Goal: Communication & Community: Share content

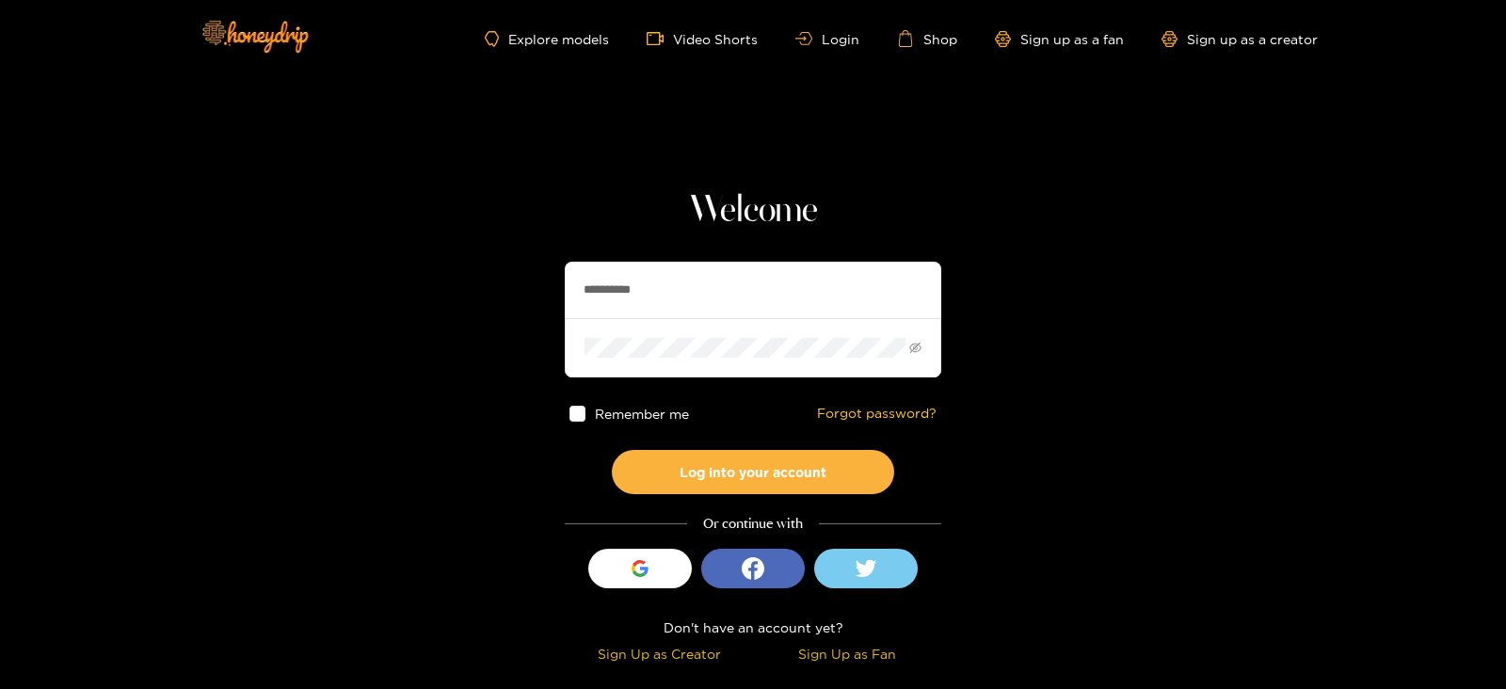
drag, startPoint x: 685, startPoint y: 285, endPoint x: 490, endPoint y: 286, distance: 194.8
click at [490, 286] on section "**********" at bounding box center [753, 334] width 1506 height 669
type input "**********"
click at [612, 450] on button "Log into your account" at bounding box center [753, 472] width 282 height 44
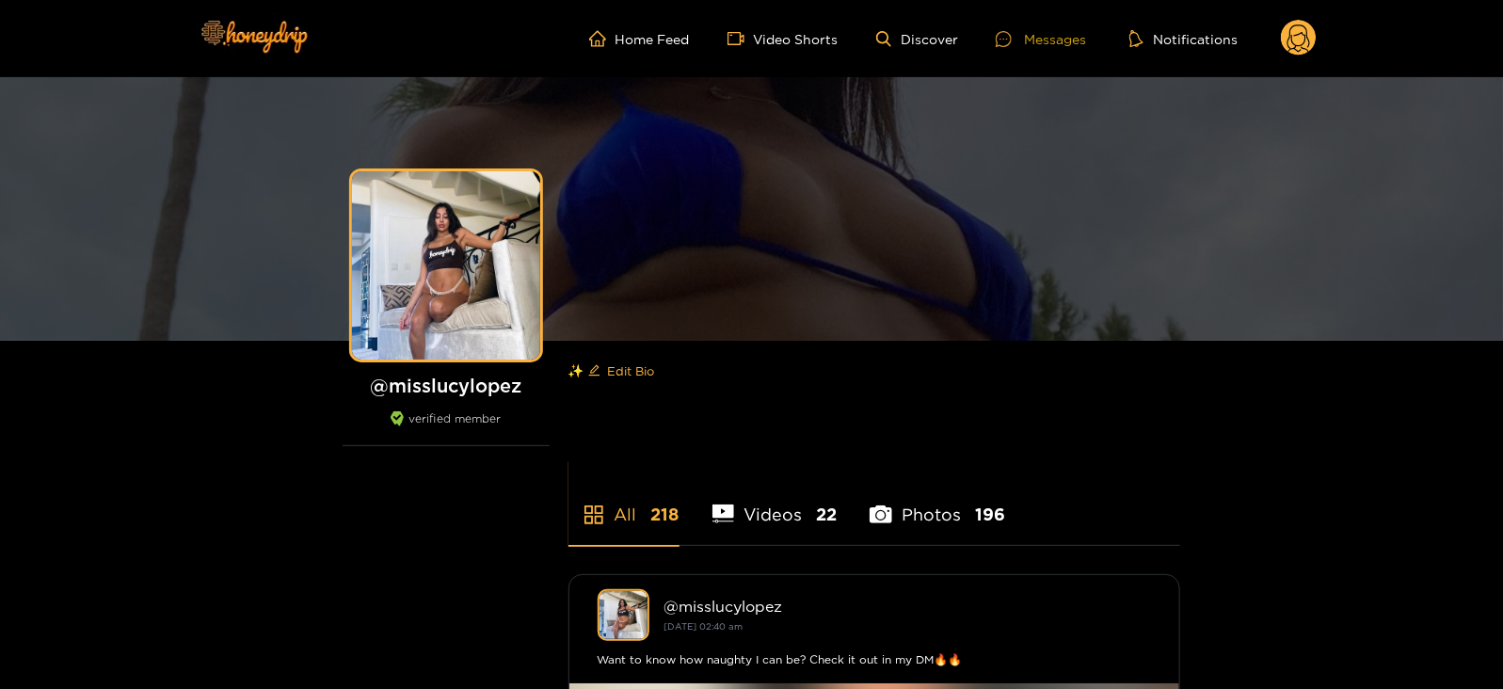
click at [1026, 40] on div "Messages" at bounding box center [1041, 39] width 90 height 22
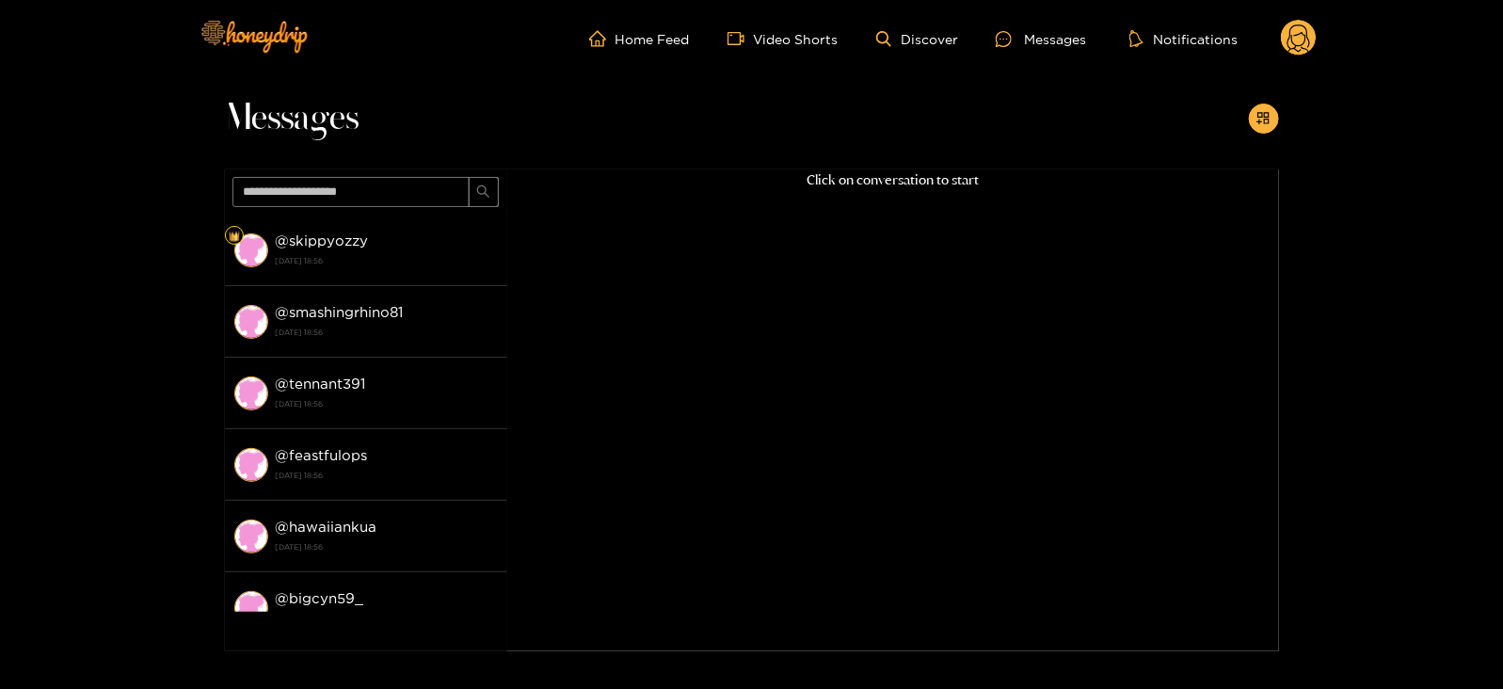
click at [1318, 35] on header "Home Feed Video Shorts Discover Messages Notifications 0 videos discover messag…" at bounding box center [751, 38] width 1503 height 77
click at [1302, 25] on icon at bounding box center [1298, 40] width 23 height 33
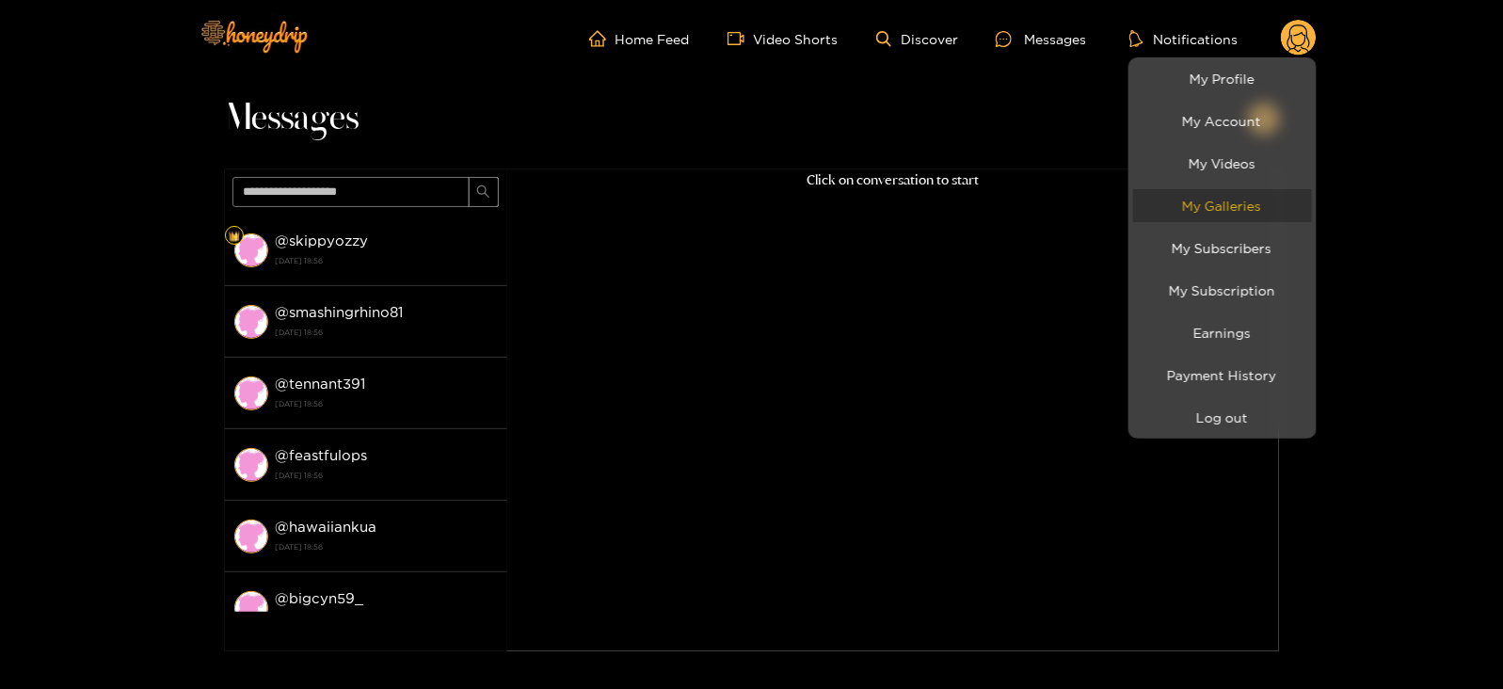
click at [1213, 203] on link "My Galleries" at bounding box center [1222, 205] width 179 height 33
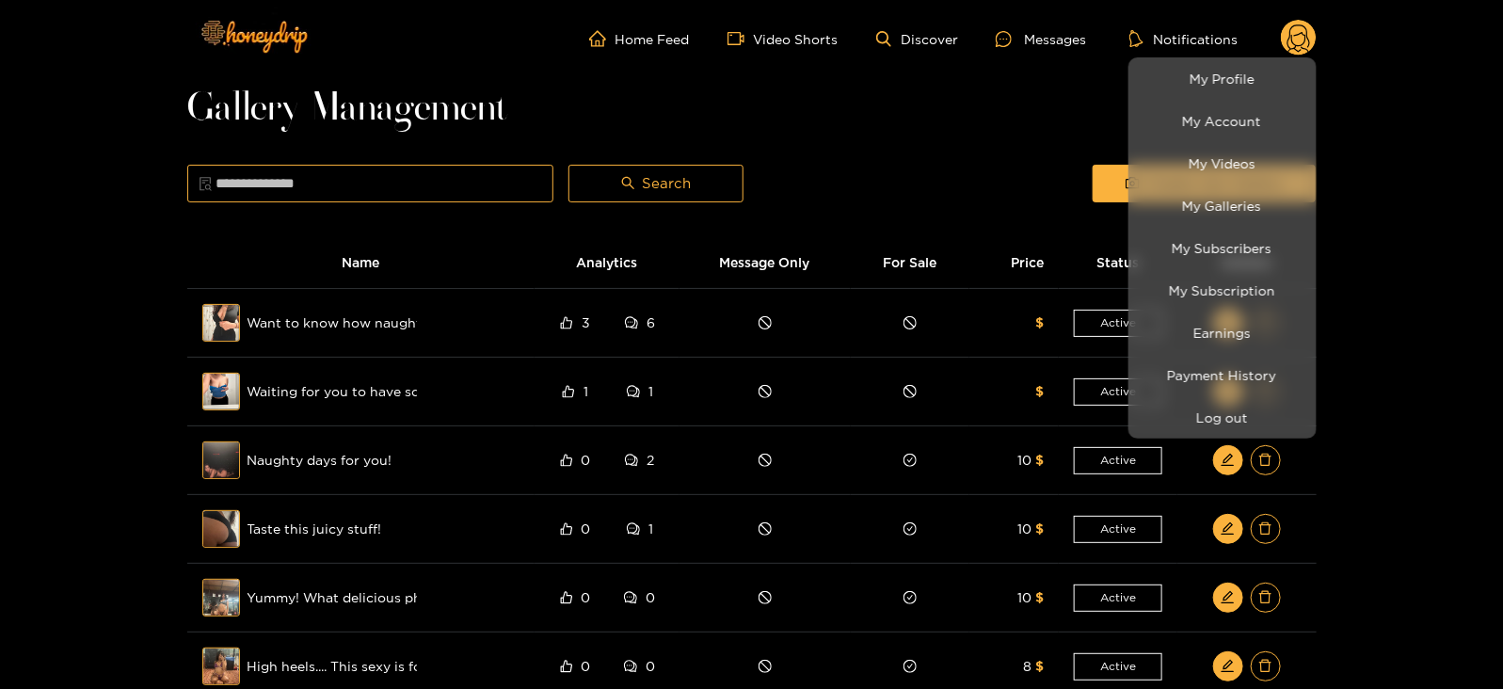
click at [1051, 152] on div at bounding box center [751, 344] width 1503 height 689
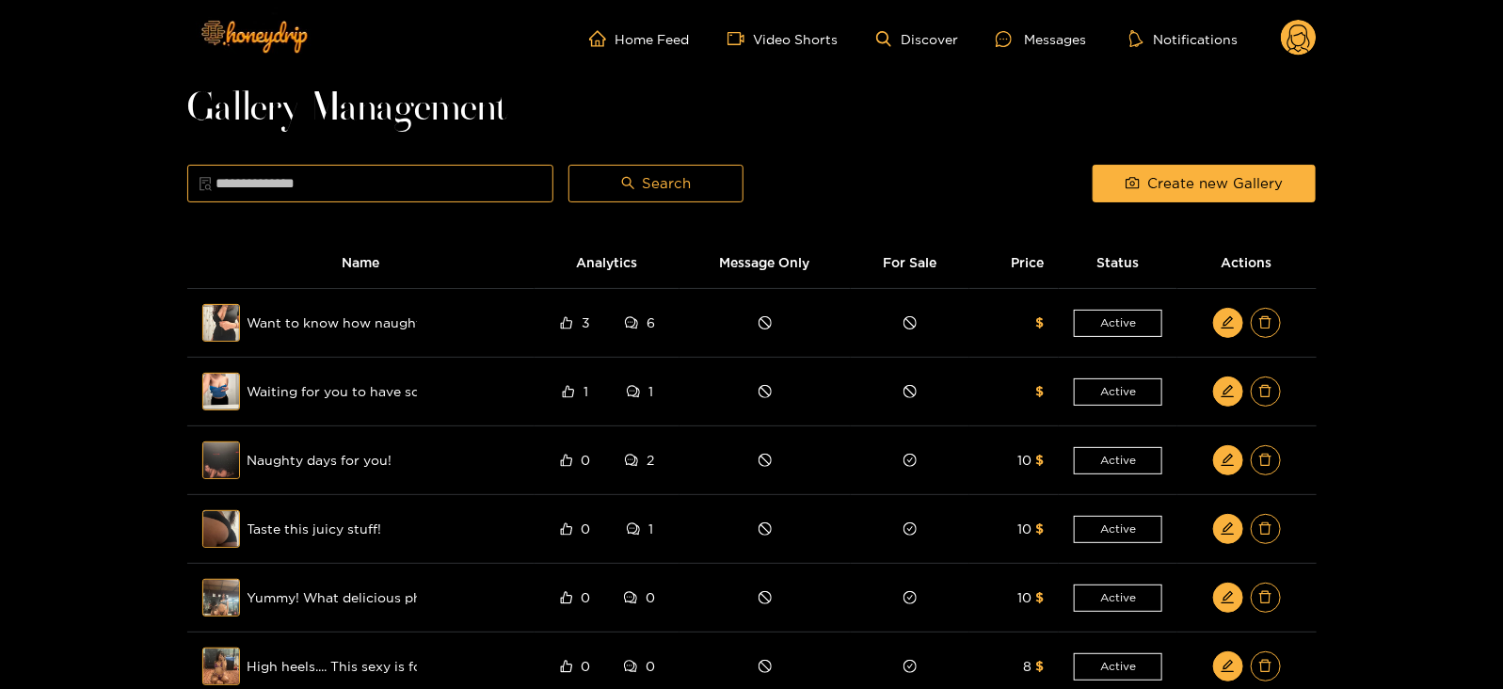
click at [1141, 203] on div "Create new Gallery" at bounding box center [1204, 183] width 238 height 47
click at [1130, 191] on span "camera" at bounding box center [1132, 184] width 14 height 16
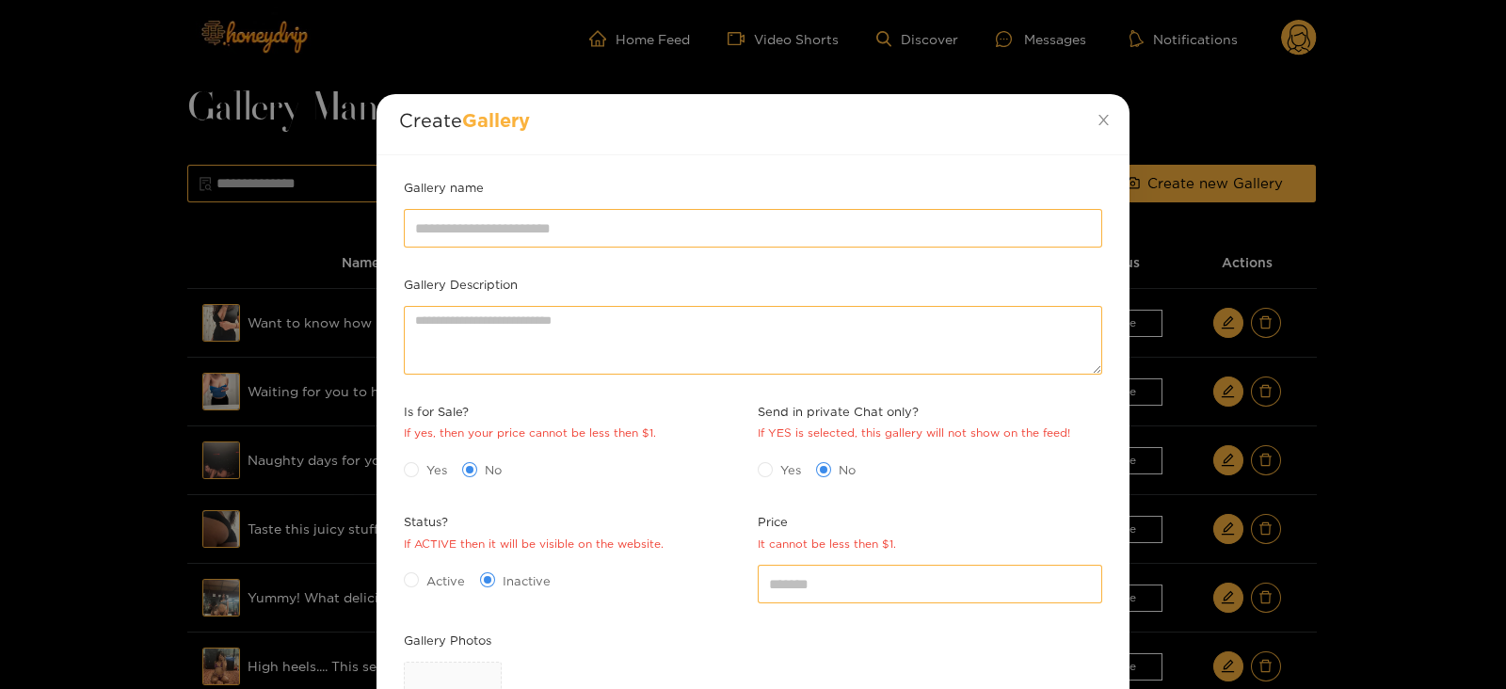
scroll to position [273, 0]
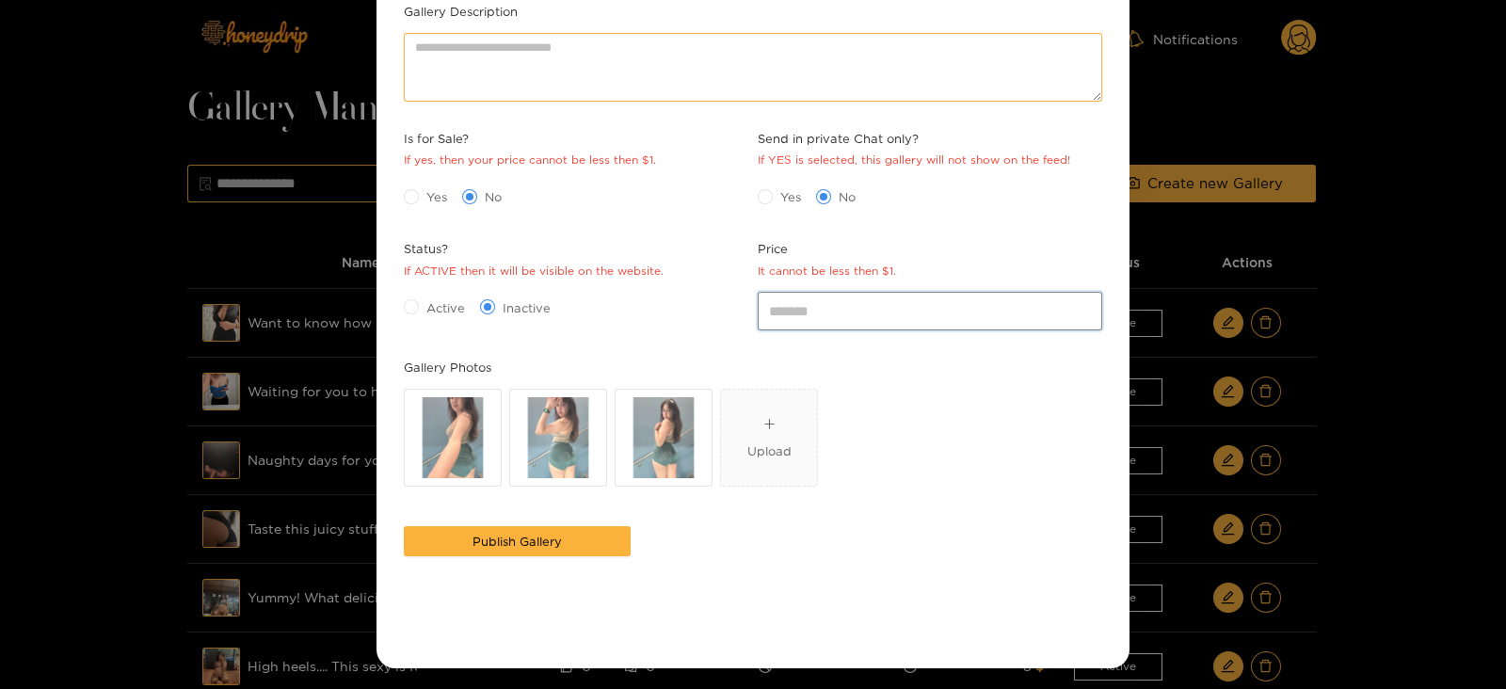
click at [851, 299] on input "*" at bounding box center [930, 311] width 344 height 38
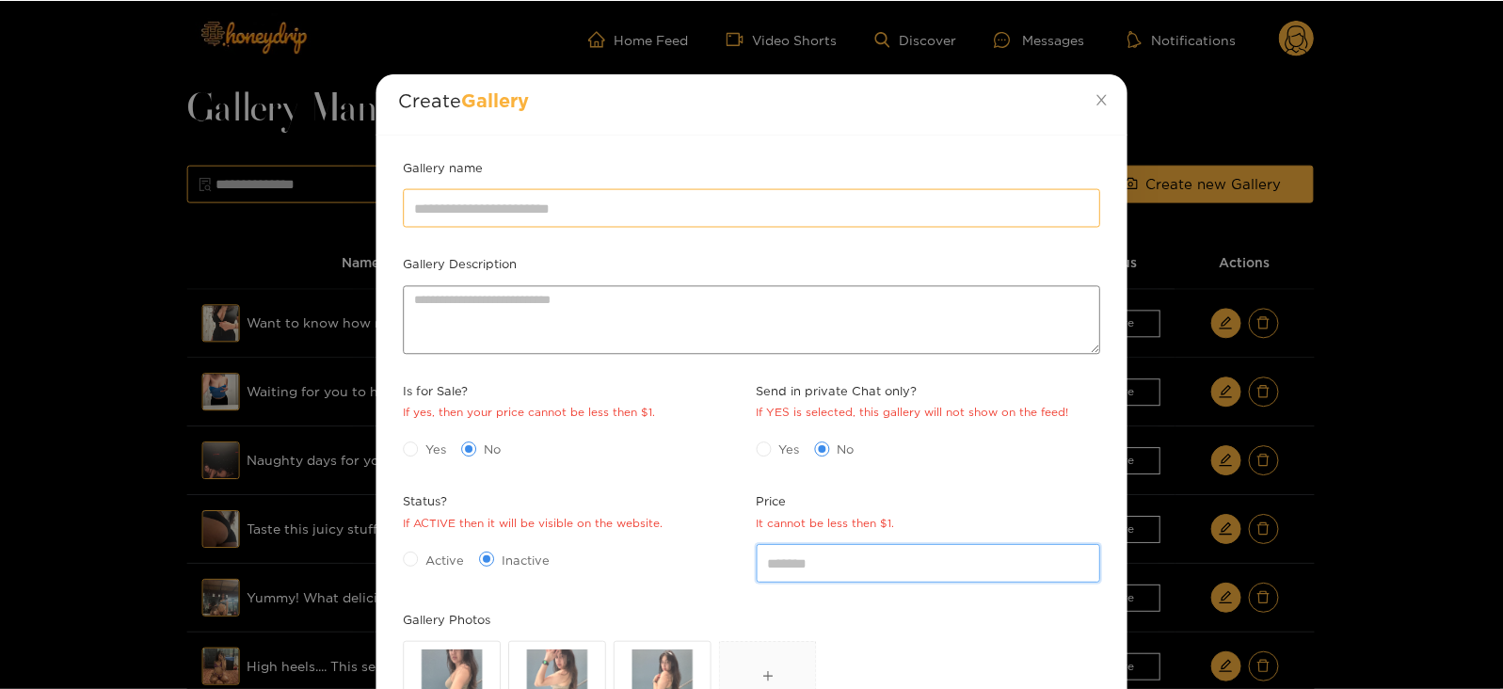
scroll to position [19, 0]
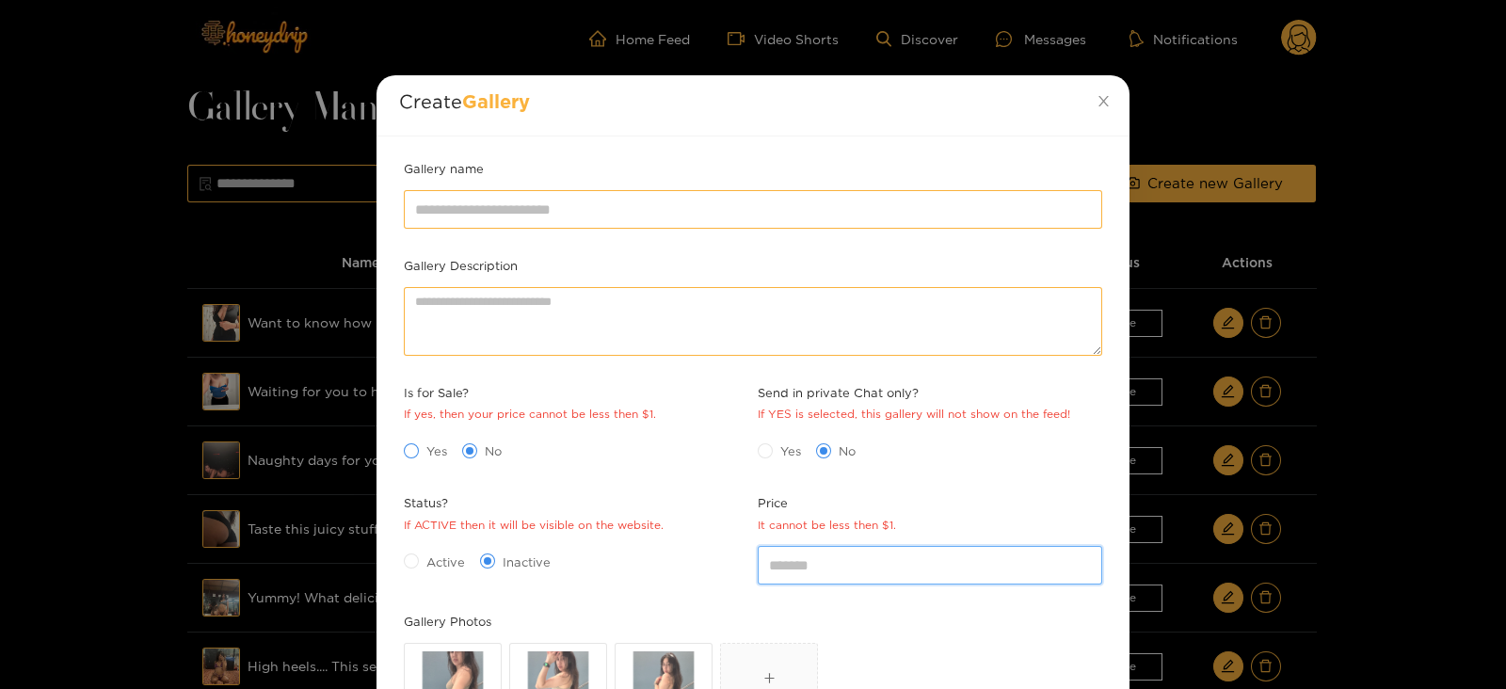
type input "**"
click at [417, 446] on span at bounding box center [411, 450] width 15 height 15
click at [410, 566] on span at bounding box center [411, 560] width 15 height 15
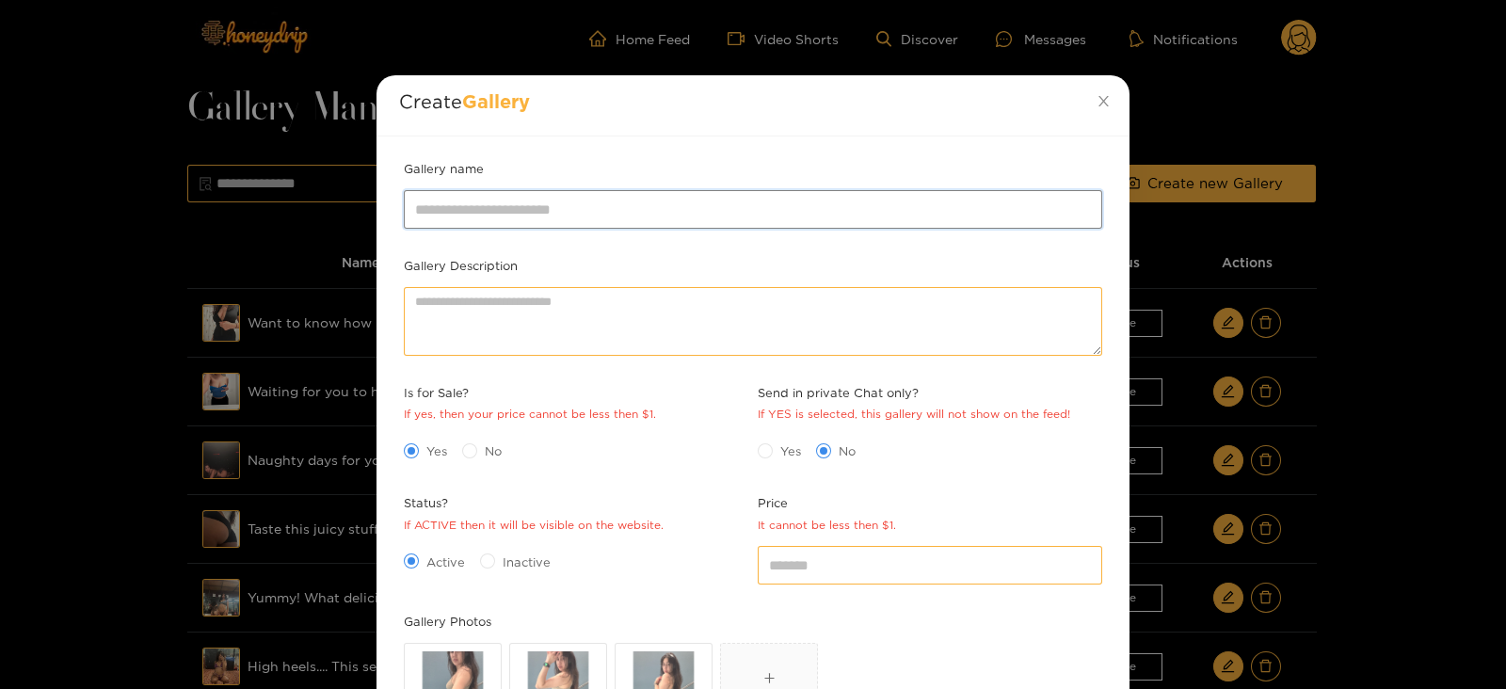
click at [561, 200] on input "Gallery name" at bounding box center [753, 209] width 698 height 38
type input "**********"
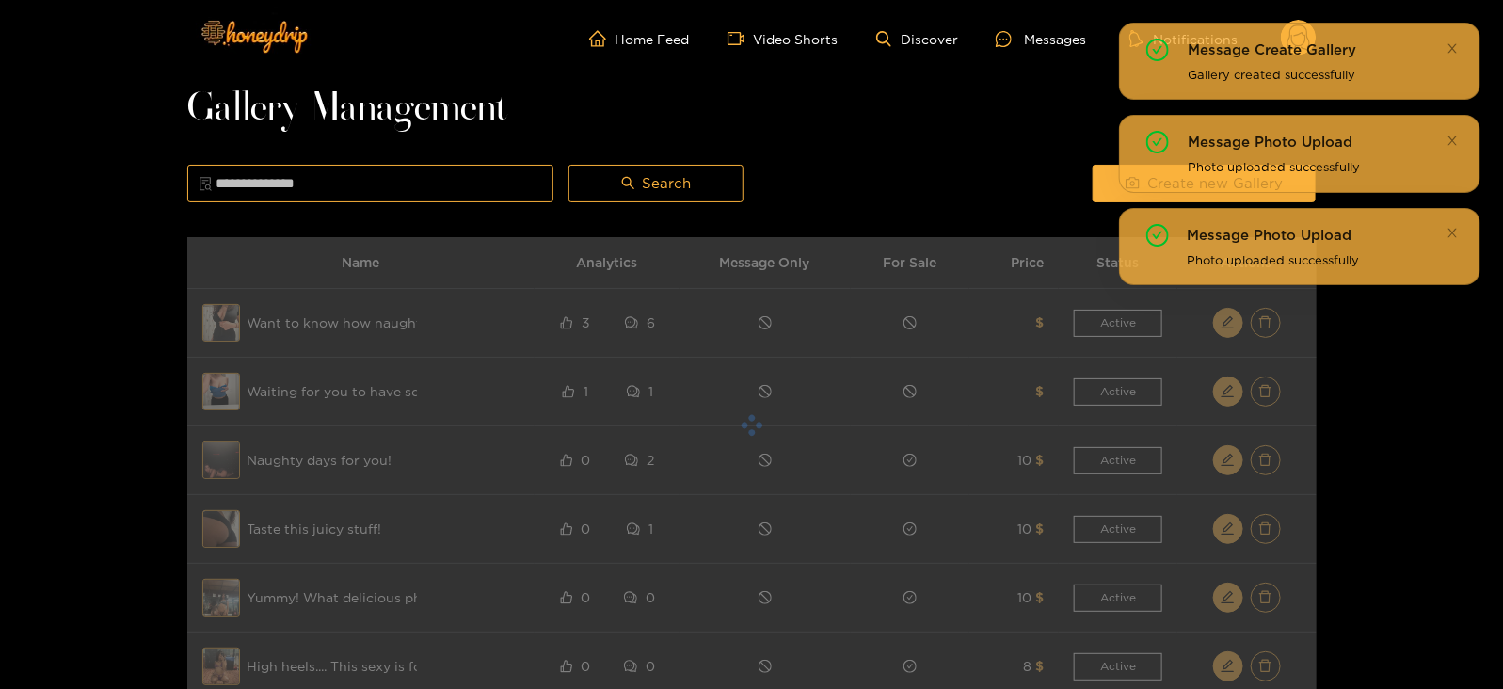
click at [1049, 37] on div "Messages" at bounding box center [1041, 39] width 90 height 22
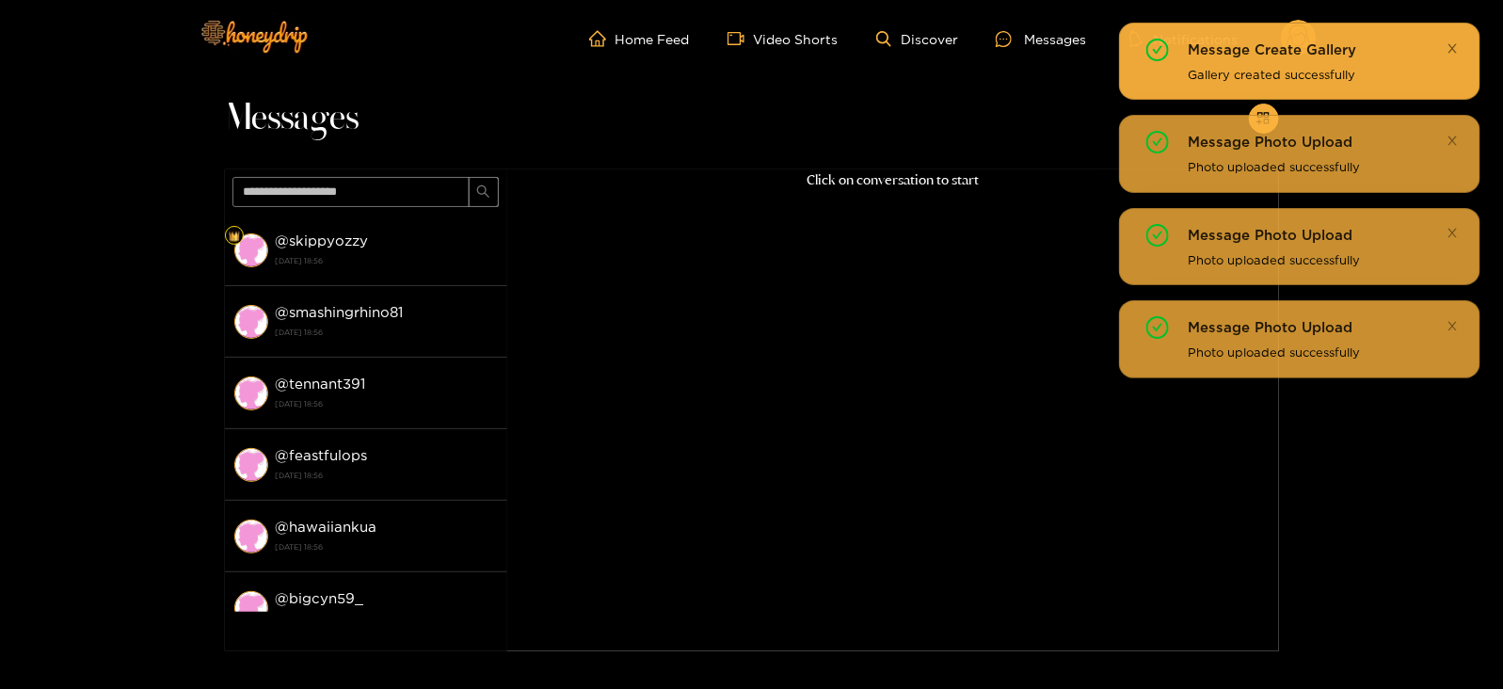
click at [1454, 44] on icon "close" at bounding box center [1452, 48] width 12 height 12
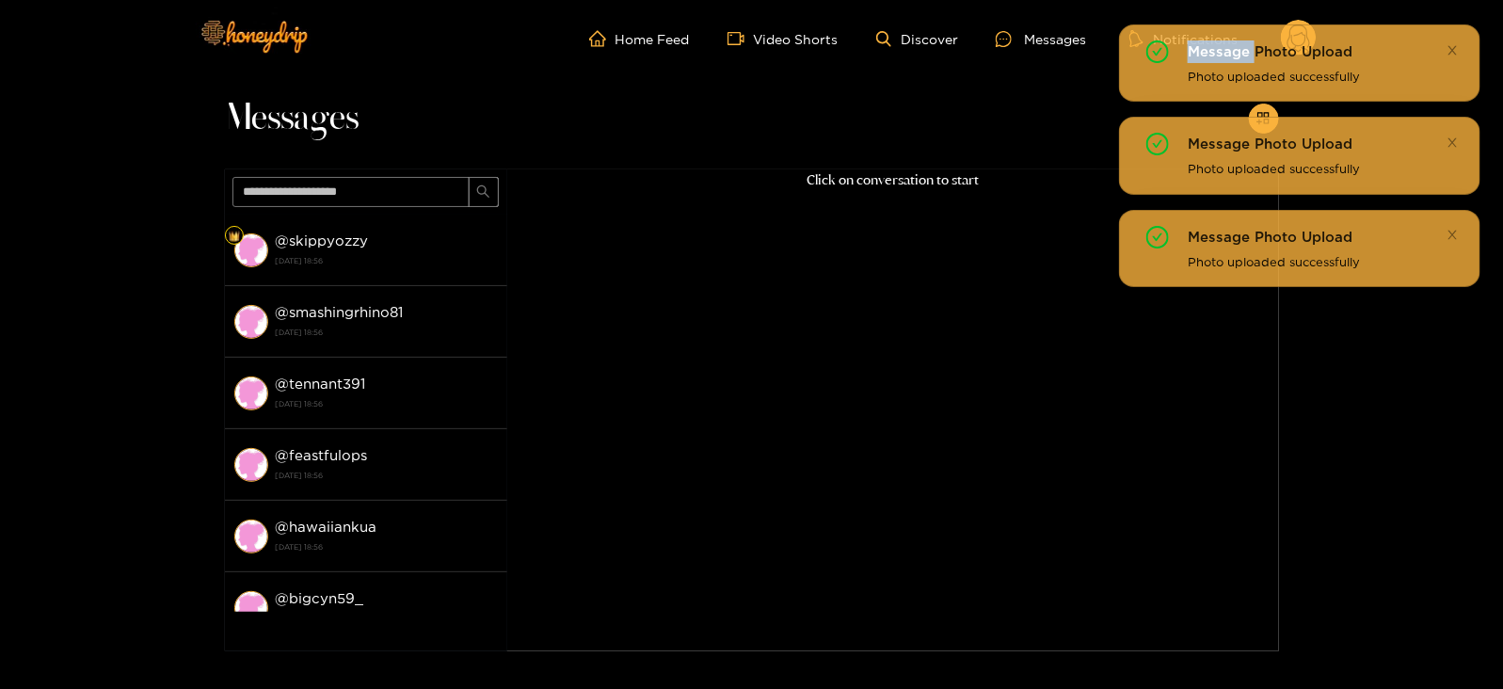
click at [1454, 44] on div "Message Create Gallery Gallery created successfully Message Photo Upload Photo …" at bounding box center [1299, 155] width 361 height 264
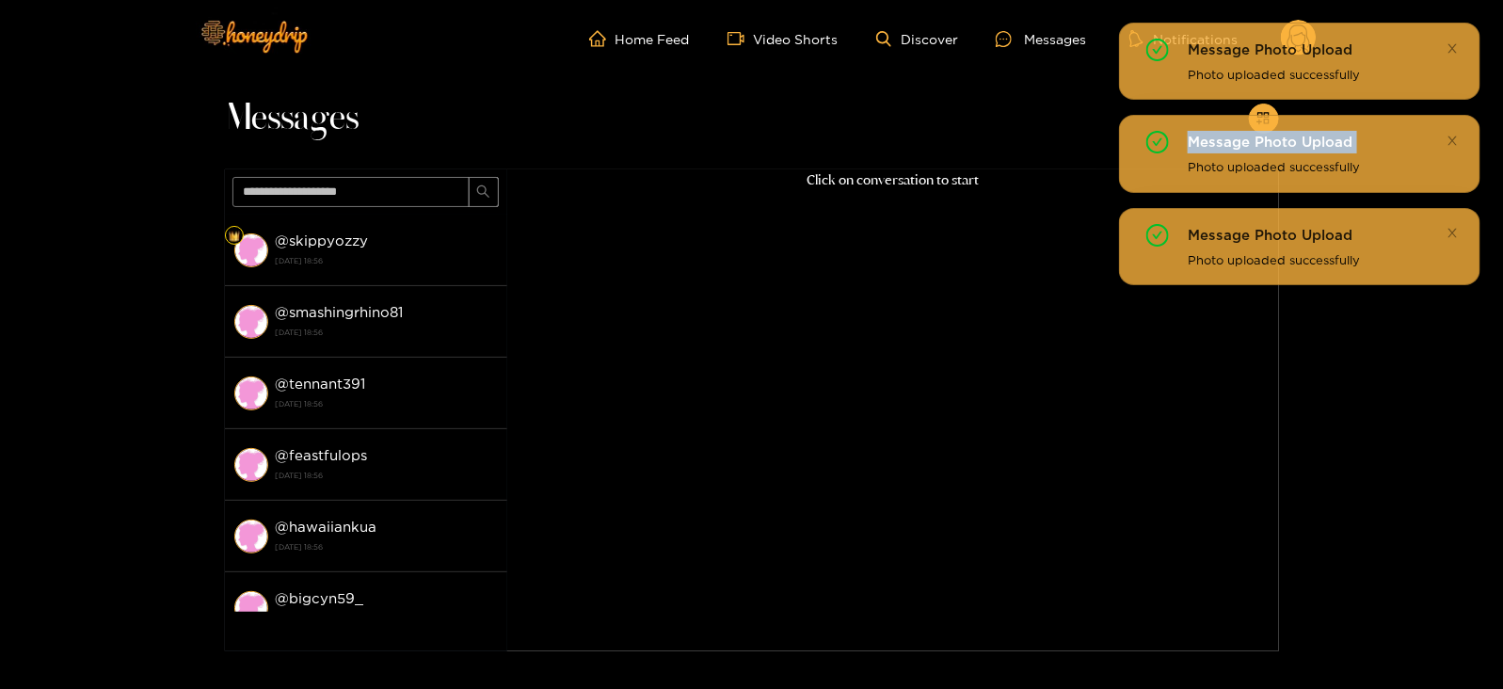
click at [1454, 44] on icon "close" at bounding box center [1452, 48] width 12 height 12
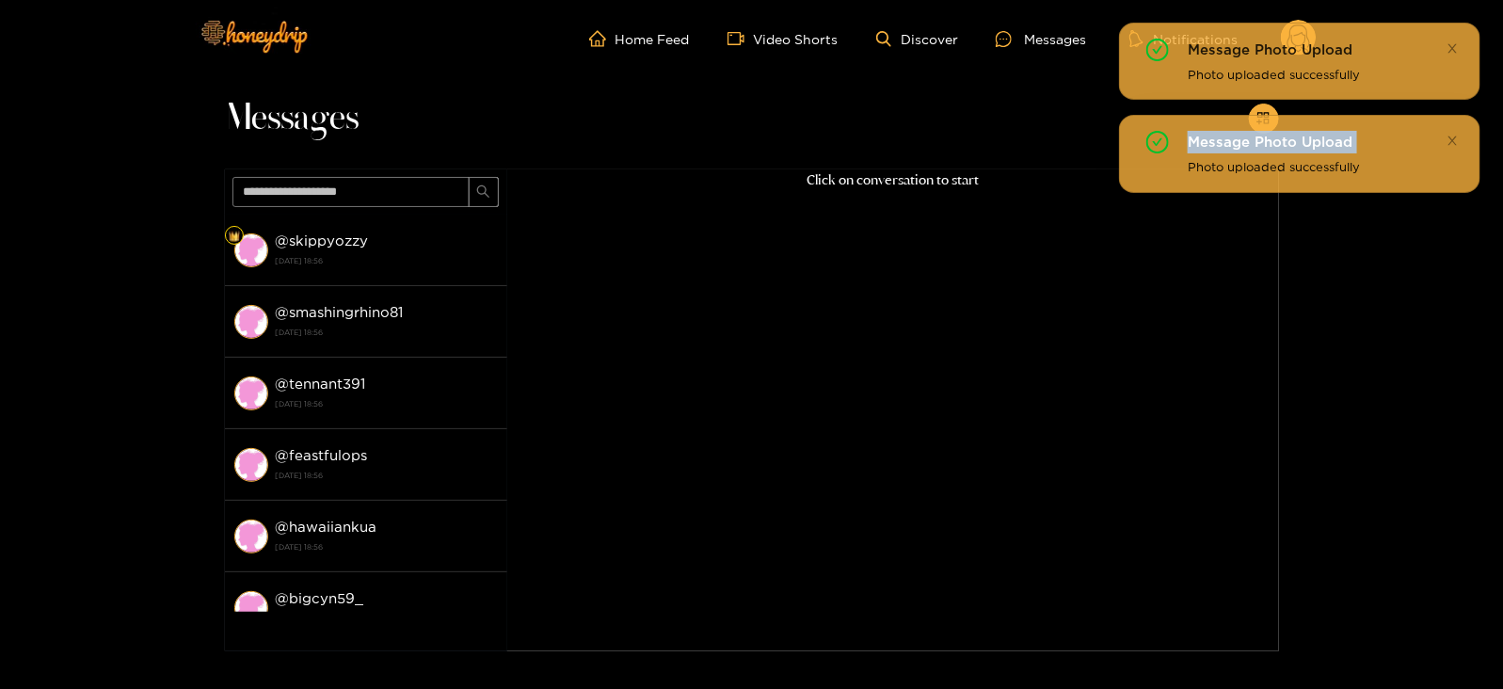
click at [1454, 44] on icon "close" at bounding box center [1452, 48] width 12 height 12
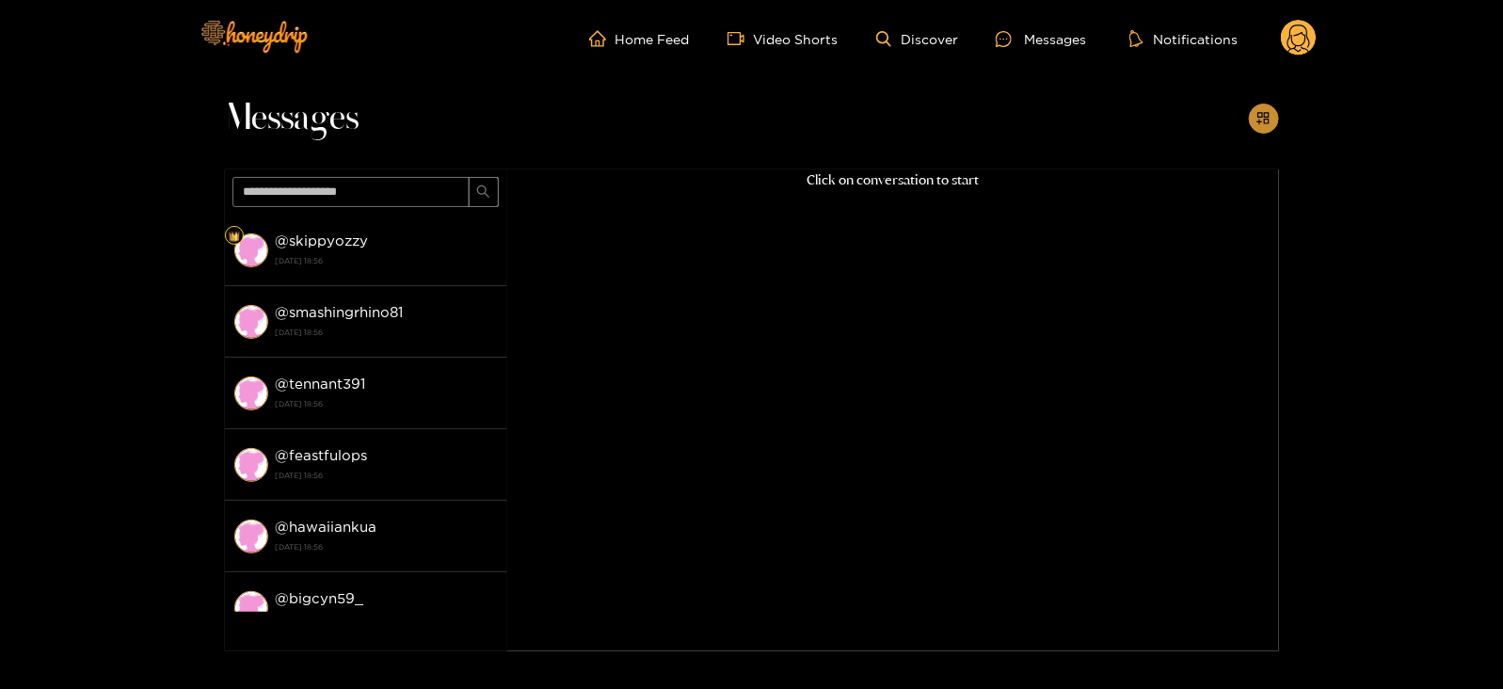
click at [1269, 112] on icon "appstore-add" at bounding box center [1263, 118] width 14 height 14
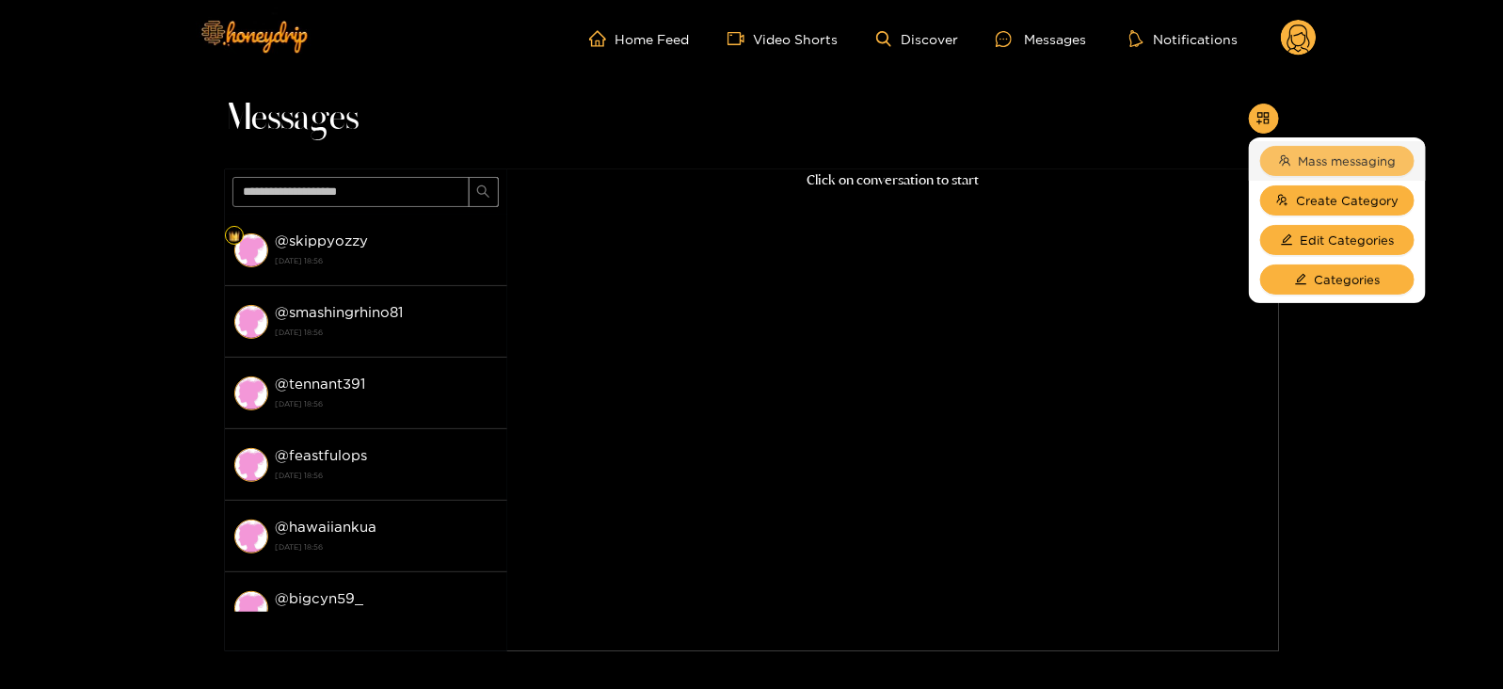
click at [1289, 165] on button "Mass messaging" at bounding box center [1337, 161] width 154 height 30
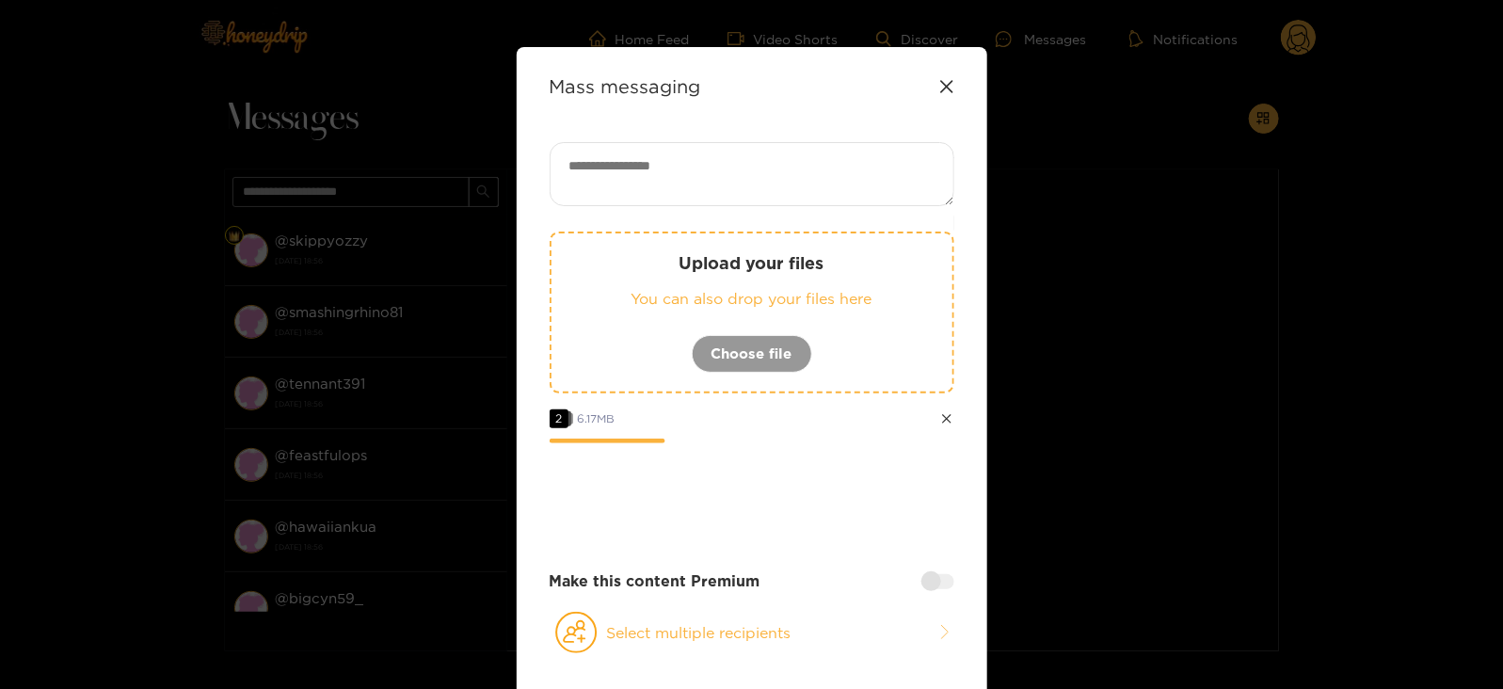
click at [645, 185] on textarea at bounding box center [752, 174] width 405 height 64
paste textarea "****"
type textarea "**********"
click at [934, 585] on div at bounding box center [937, 580] width 33 height 15
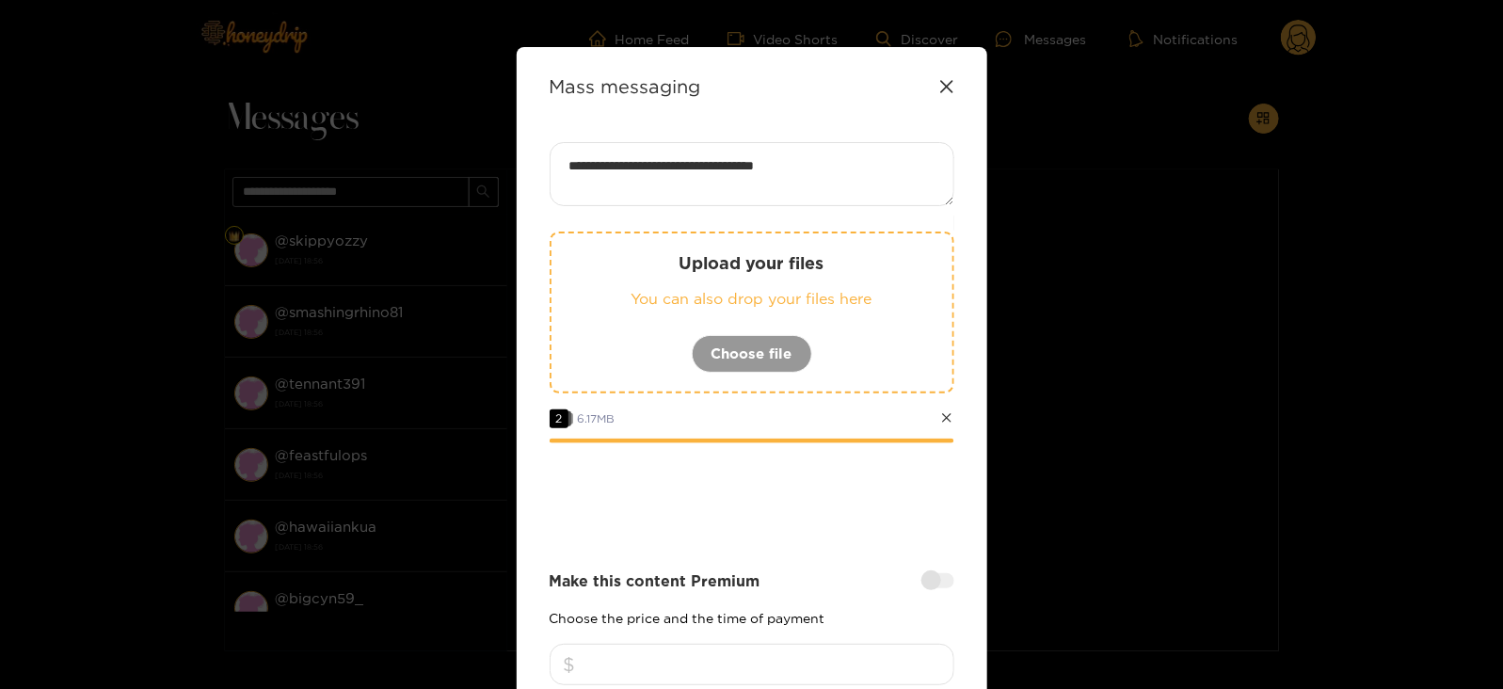
click at [790, 637] on div "Make this content Premium Choose the price and the time of payment 1 hour 24 ho…" at bounding box center [752, 658] width 405 height 176
click at [776, 646] on input "*" at bounding box center [752, 664] width 405 height 41
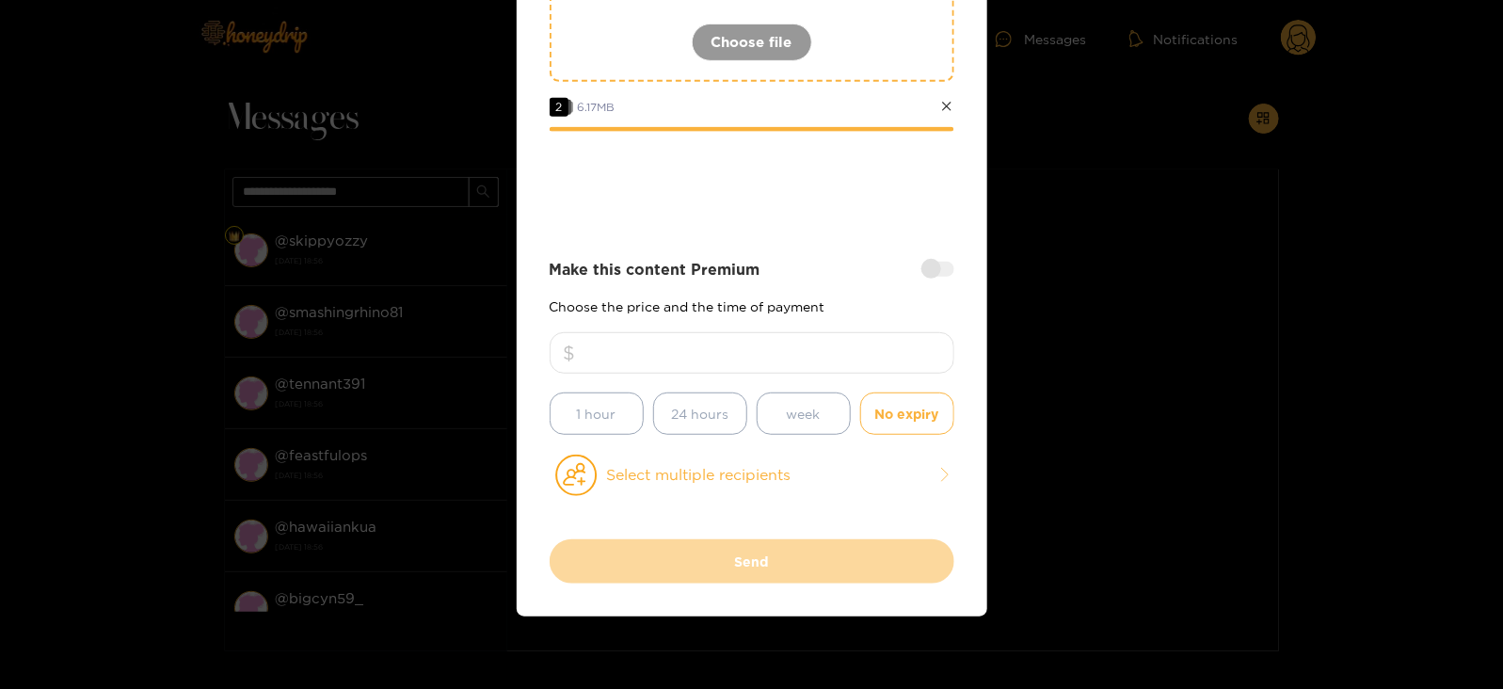
type input "*"
type input "**"
click at [761, 484] on button "Select multiple recipients" at bounding box center [752, 475] width 405 height 43
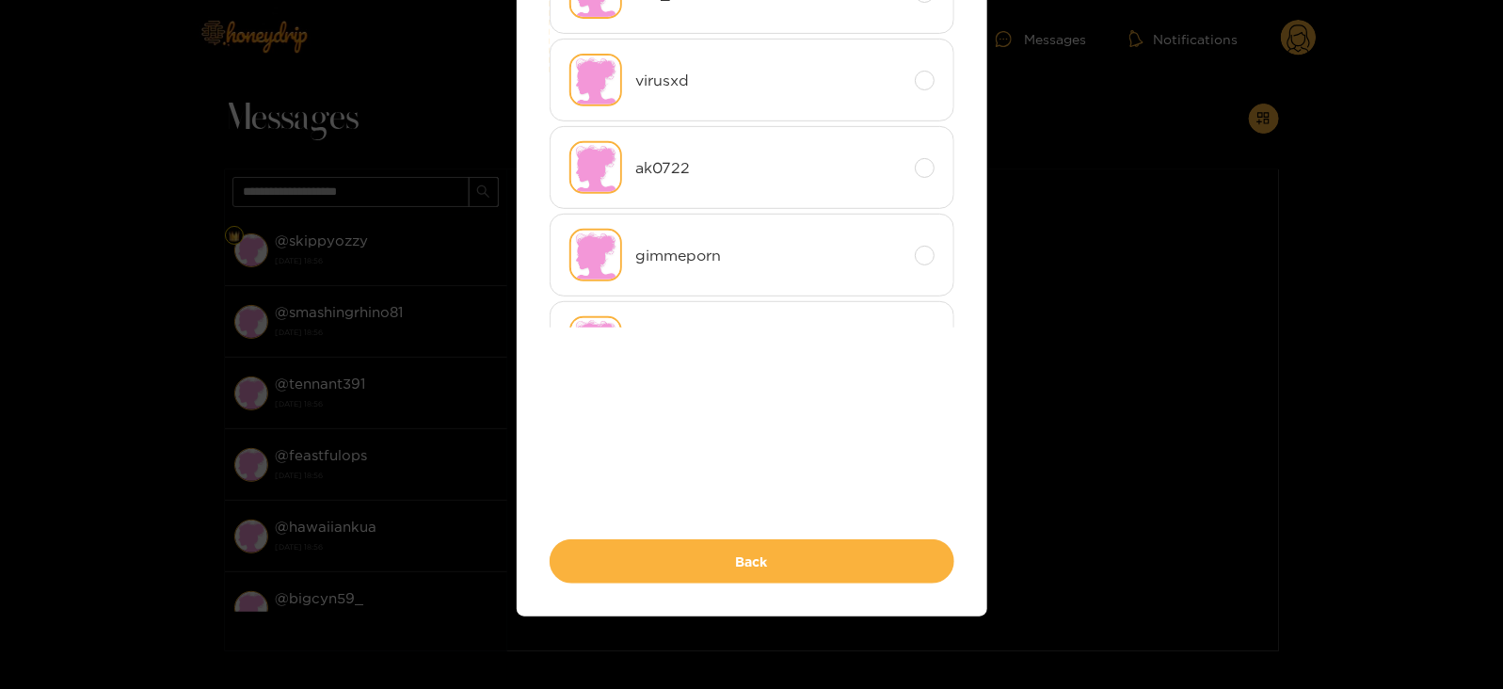
scroll to position [0, 0]
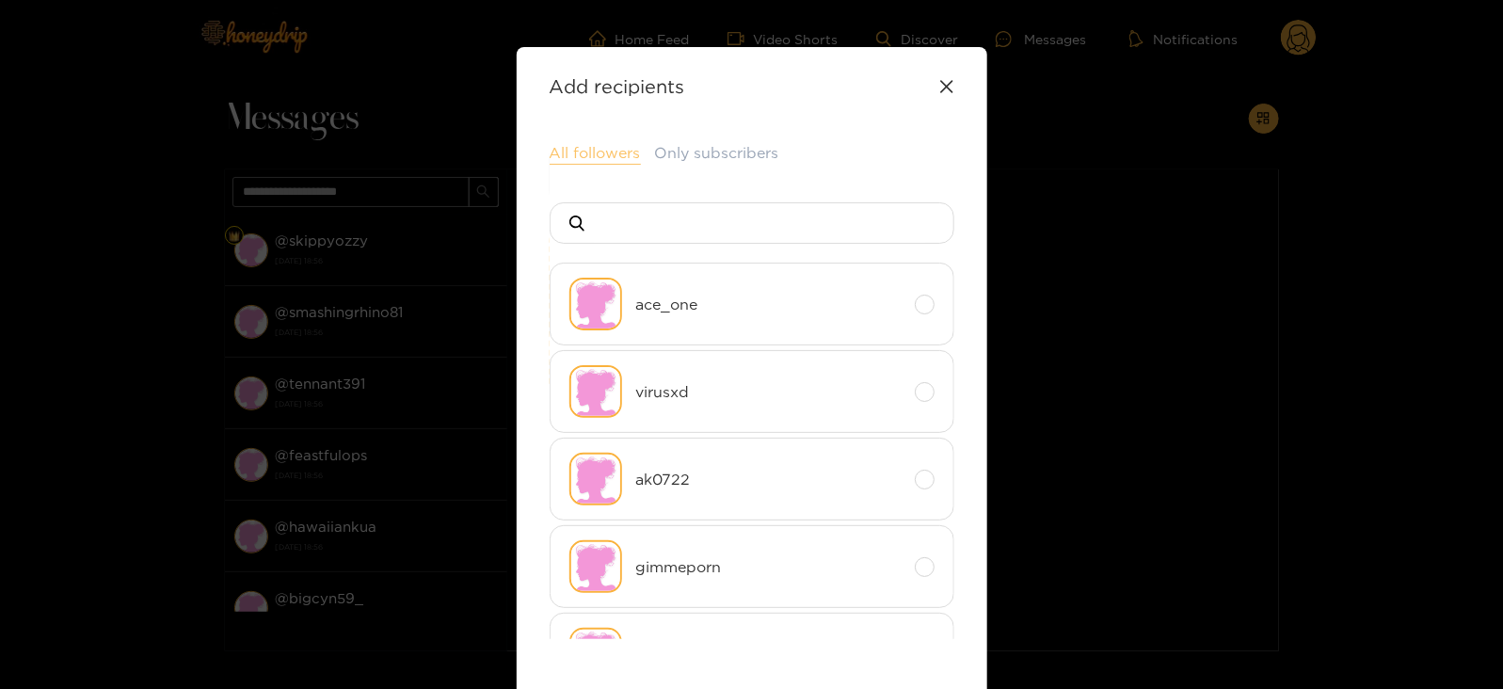
click at [607, 147] on button "All followers" at bounding box center [595, 153] width 91 height 23
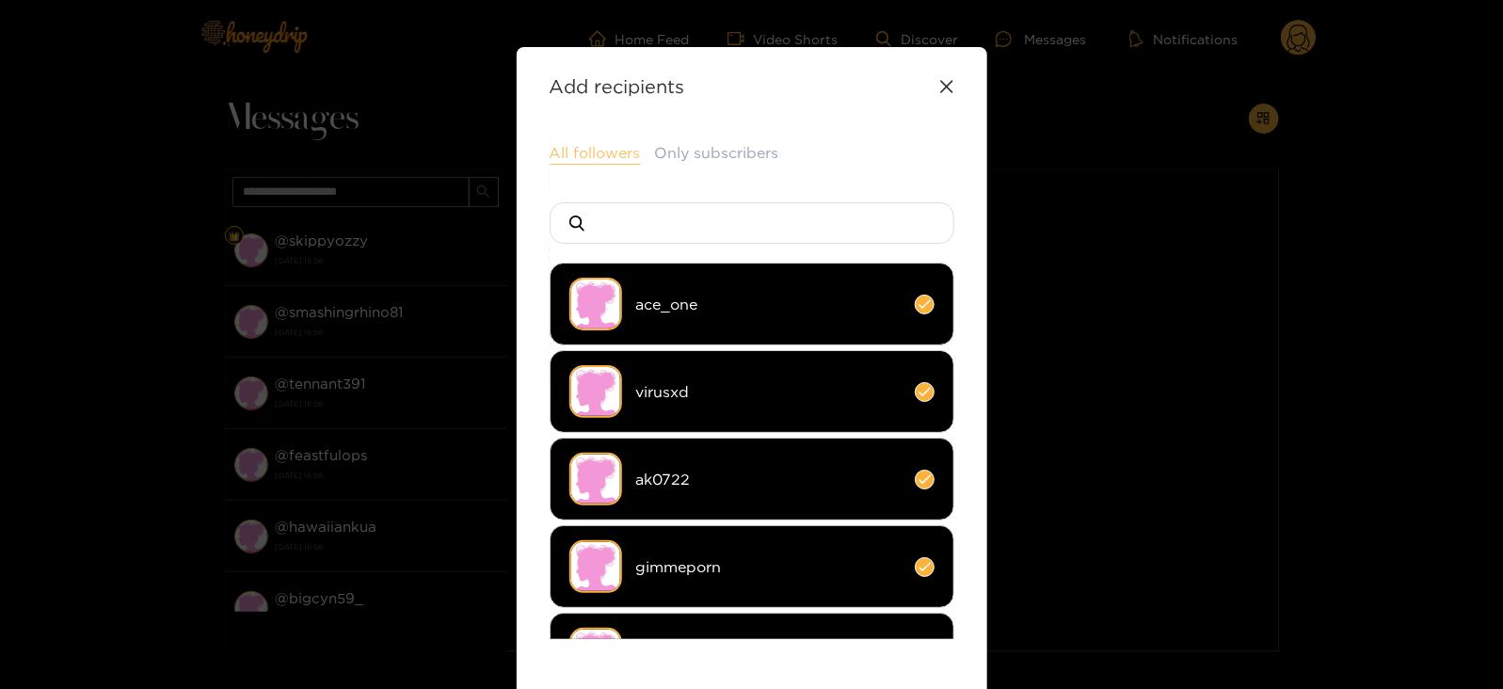
scroll to position [404, 0]
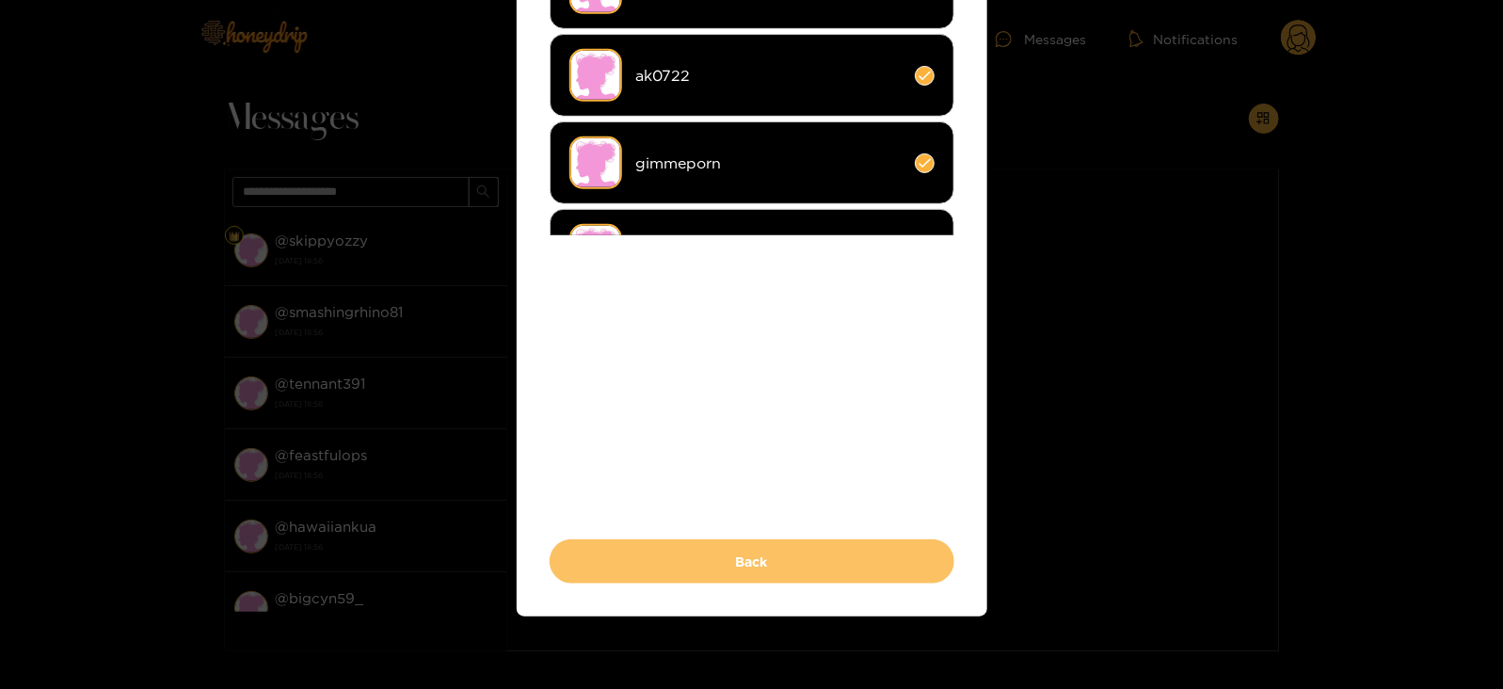
click at [602, 559] on button "Back" at bounding box center [752, 561] width 405 height 44
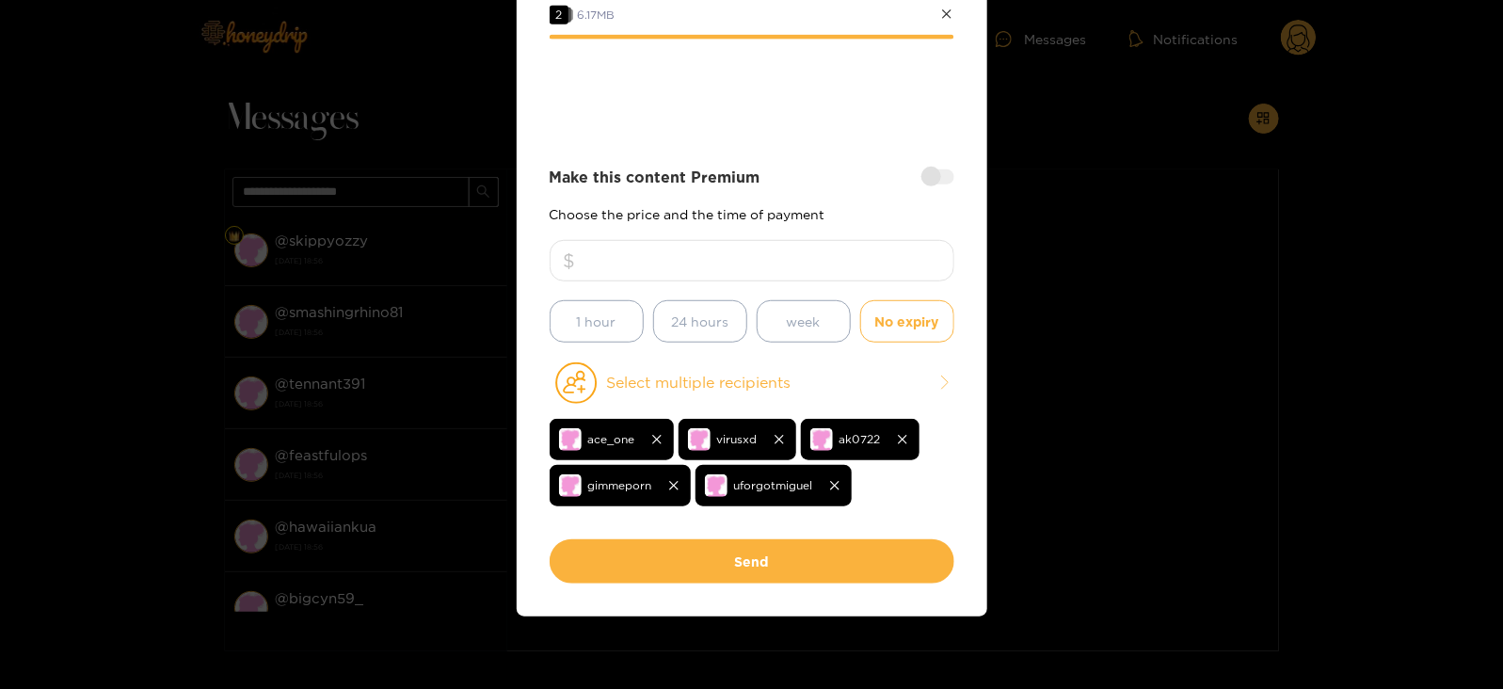
click at [602, 559] on button "Send" at bounding box center [752, 561] width 405 height 44
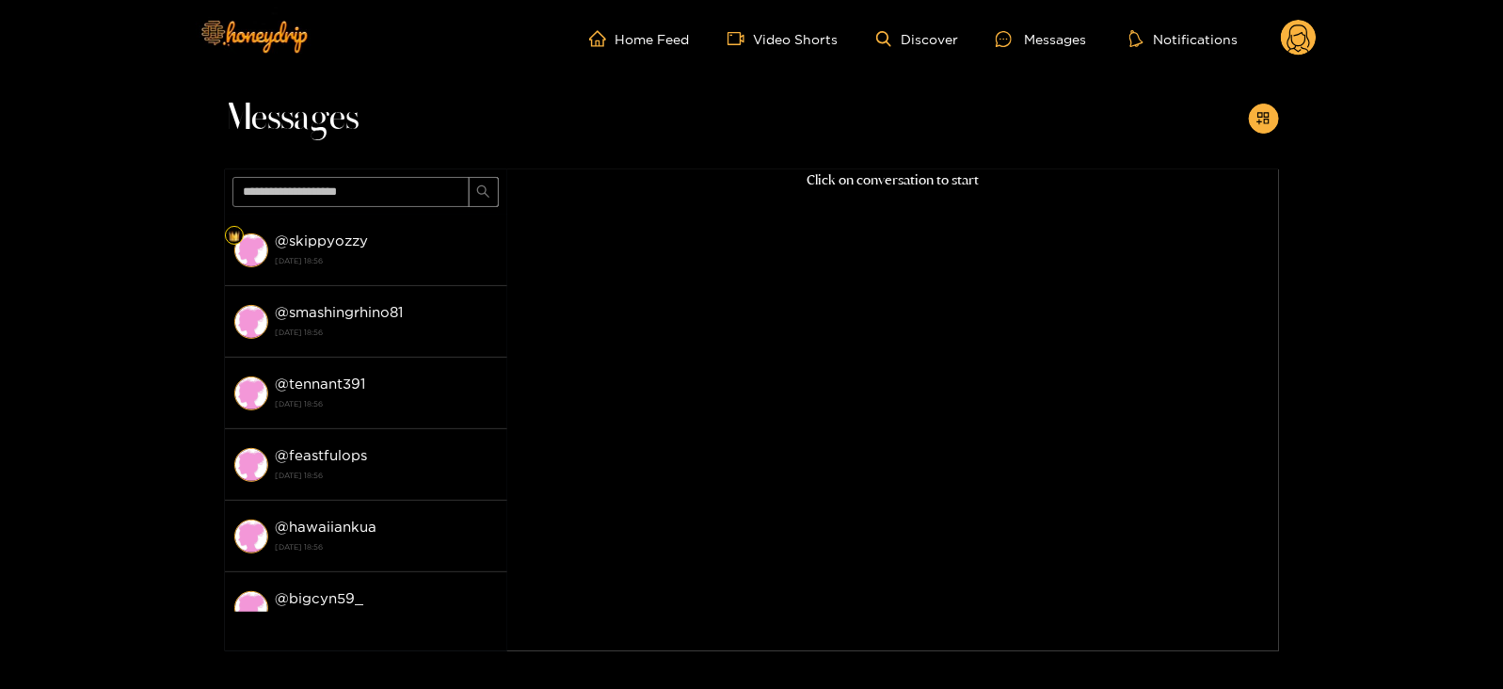
scroll to position [201, 0]
